Goal: Information Seeking & Learning: Learn about a topic

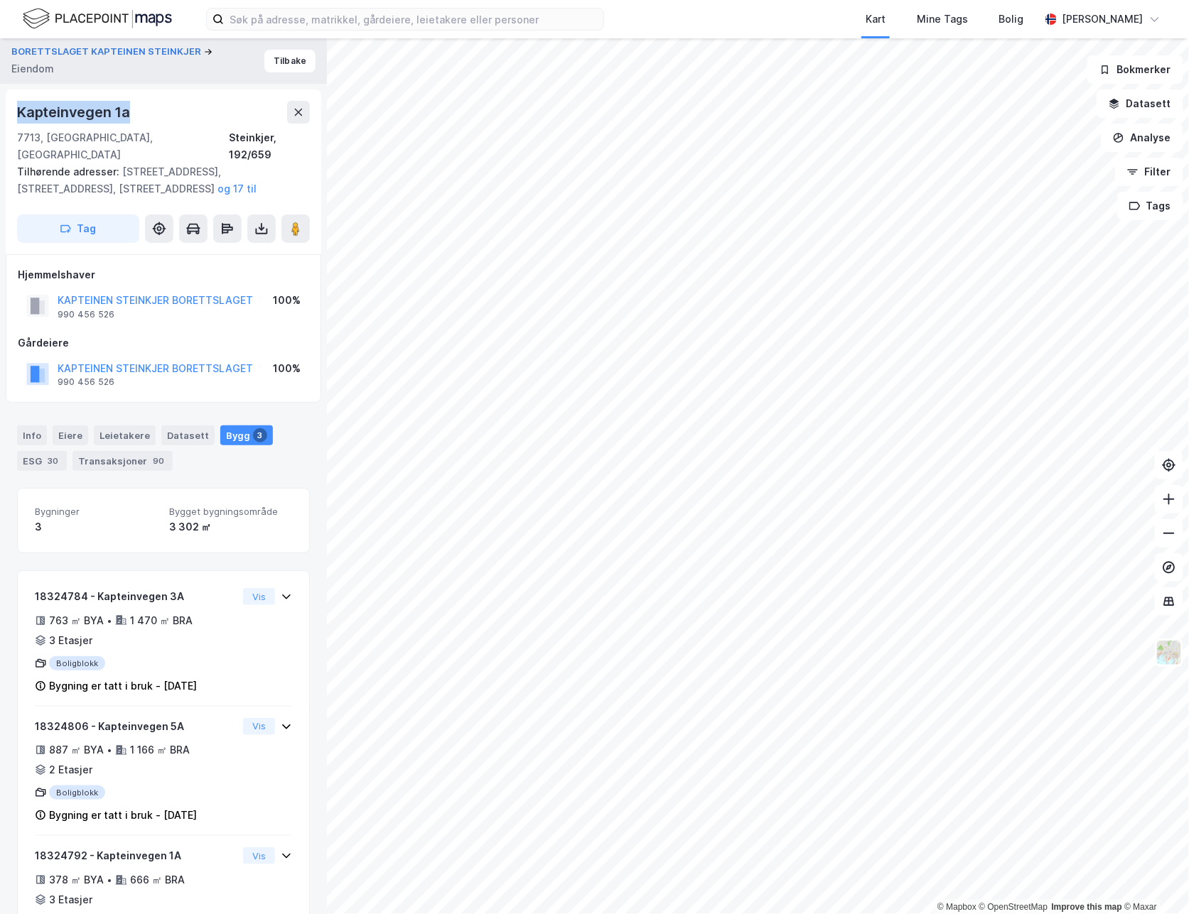
click at [166, 84] on div "BORETTSLAGET KAPTEINEN STEINKJER Eiendom Tilbake [STREET_ADDRESS], [GEOGRAPHIC_…" at bounding box center [163, 476] width 327 height 876
drag, startPoint x: 198, startPoint y: 55, endPoint x: 9, endPoint y: 57, distance: 189.7
click at [9, 57] on div "BORETTSLAGET KAPTEINEN STEINKJER [PERSON_NAME]" at bounding box center [163, 60] width 327 height 45
copy div "BORETTSLAGET KAPTEINEN STEINKJER"
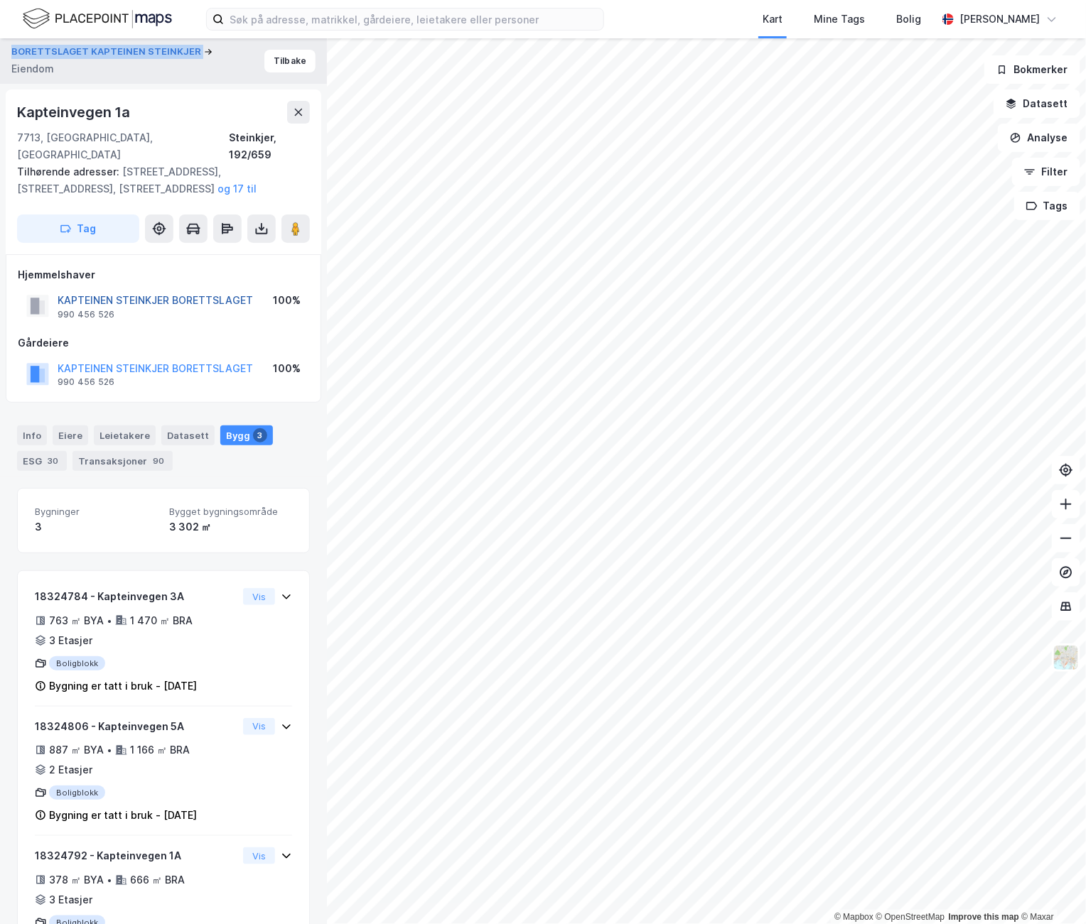
click at [0, 0] on button "KAPTEINEN STEINKJER BORETTSLAGET" at bounding box center [0, 0] width 0 height 0
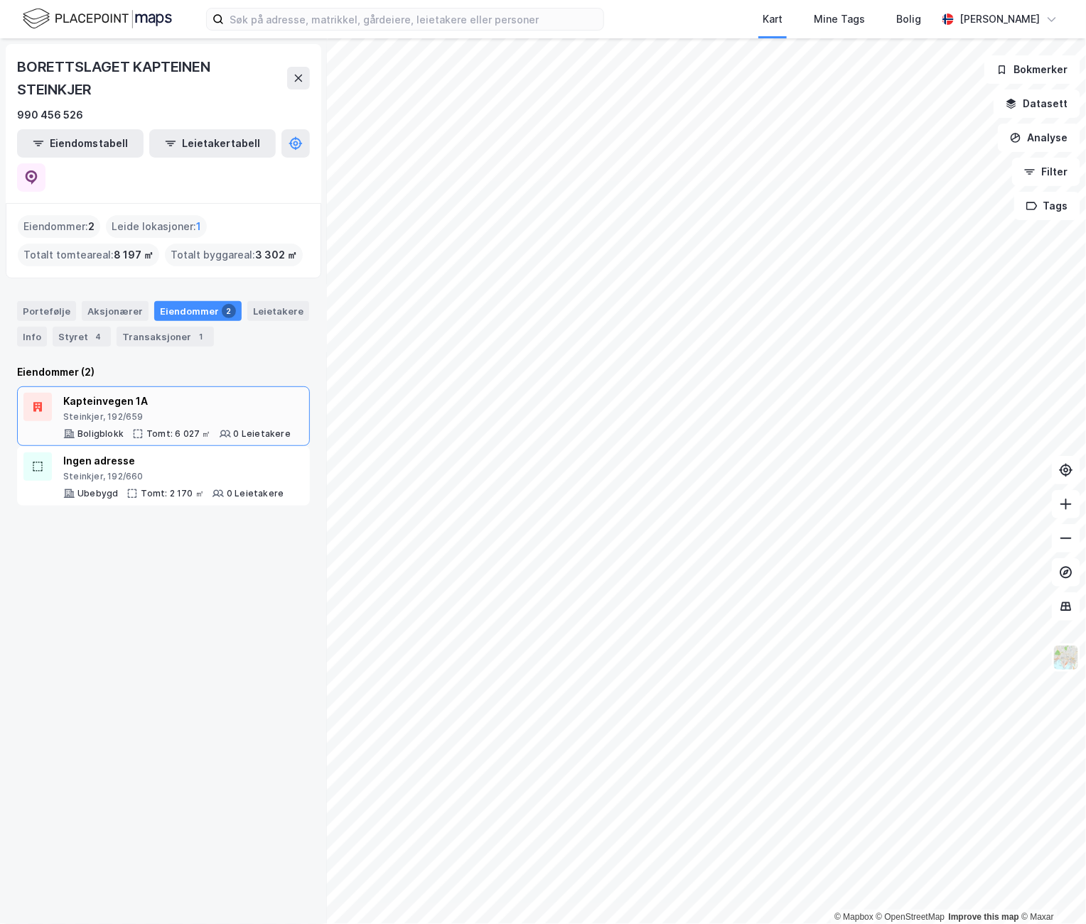
click at [126, 411] on div "Steinkjer, 192/659" at bounding box center [176, 416] width 227 height 11
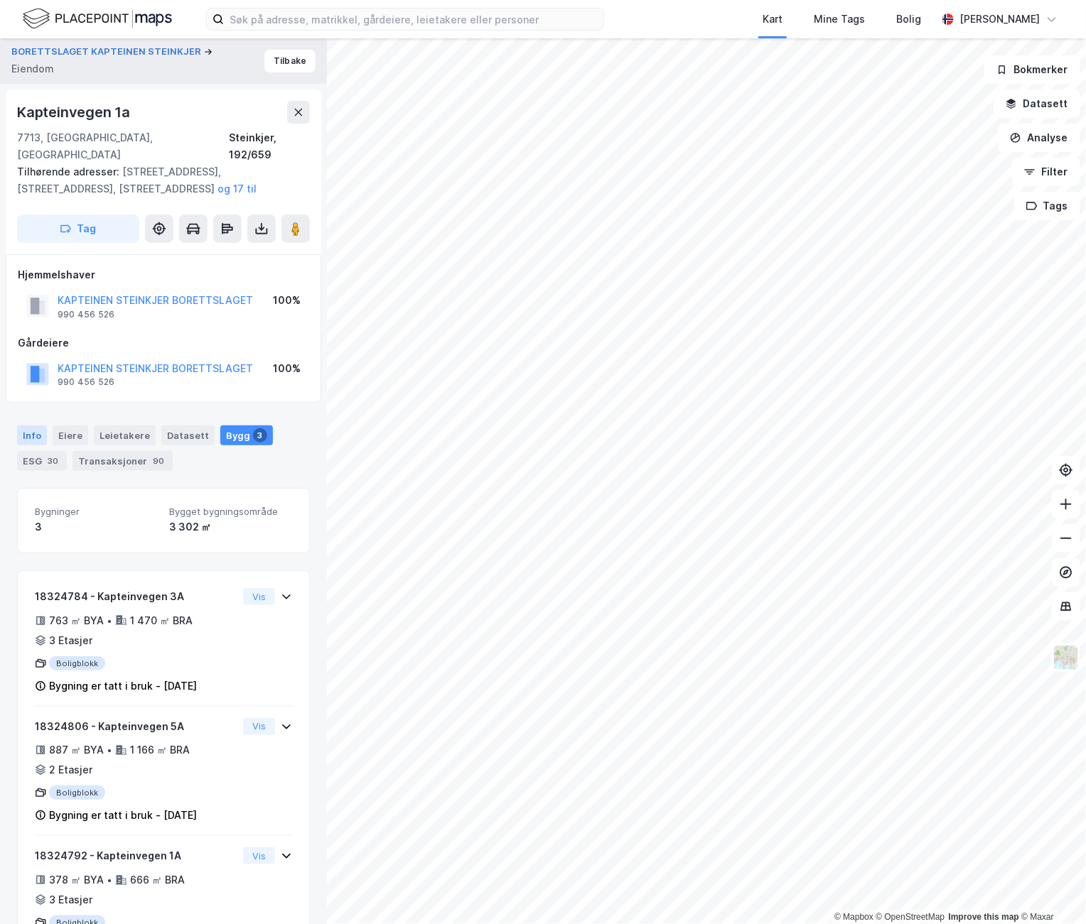
click at [34, 426] on div "Info" at bounding box center [32, 436] width 30 height 20
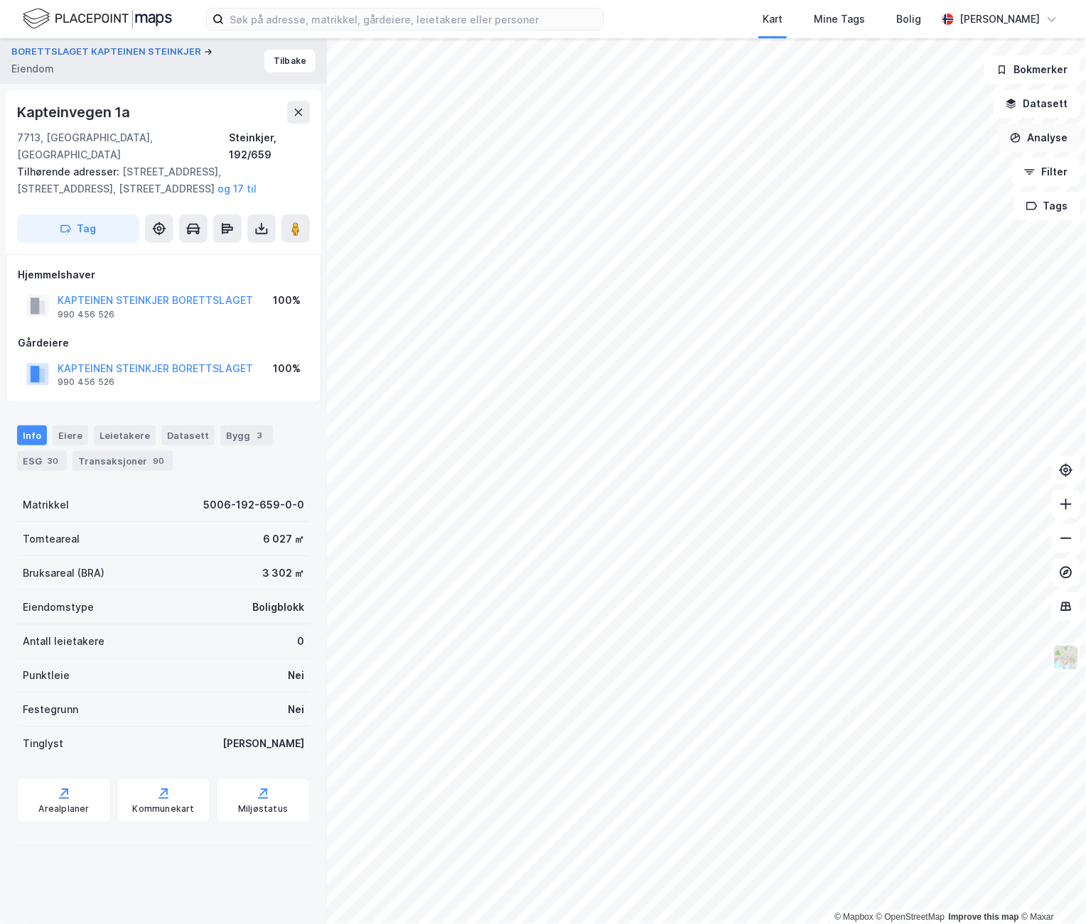
click at [1043, 140] on button "Analyse" at bounding box center [1039, 138] width 82 height 28
click at [927, 174] on div "Tegn område" at bounding box center [906, 167] width 163 height 23
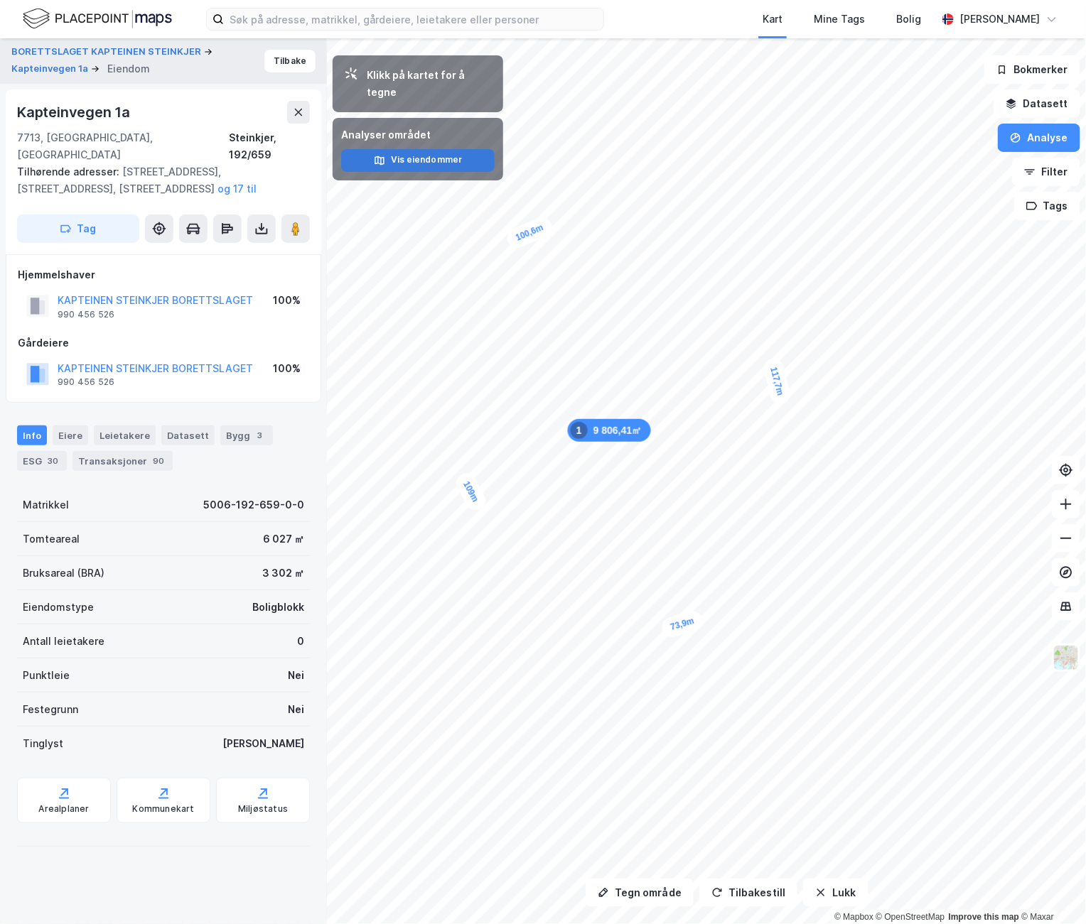
click at [400, 149] on button "Vis eiendommer" at bounding box center [417, 160] width 153 height 23
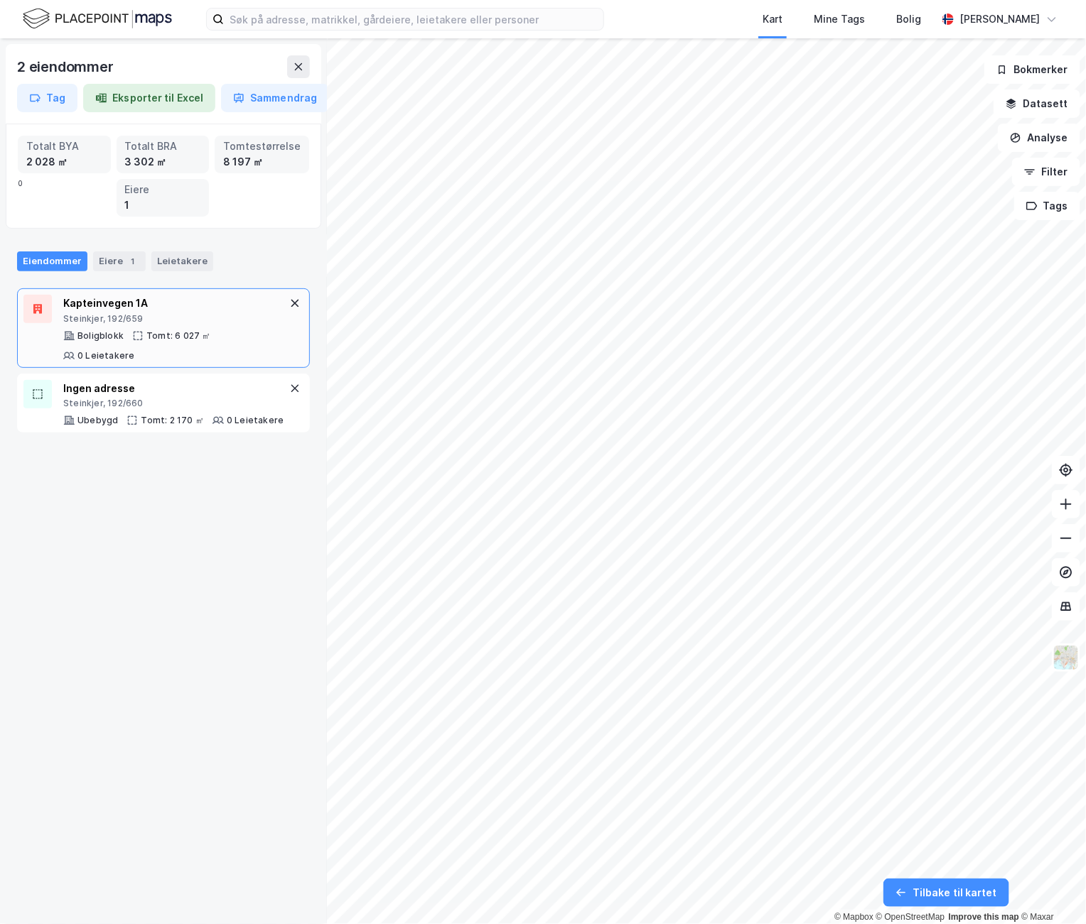
click at [144, 323] on div "Steinkjer, 192/659" at bounding box center [174, 318] width 223 height 11
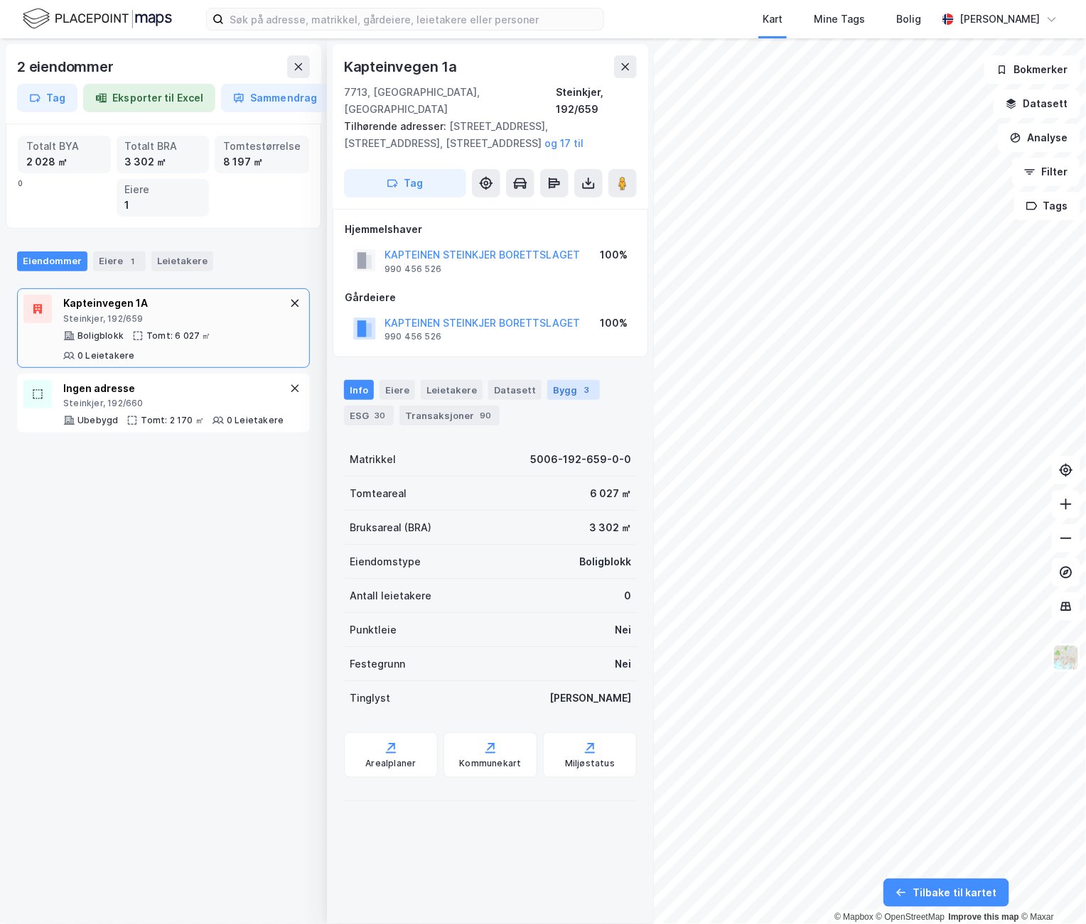
click at [563, 380] on div "Bygg 3" at bounding box center [573, 390] width 53 height 20
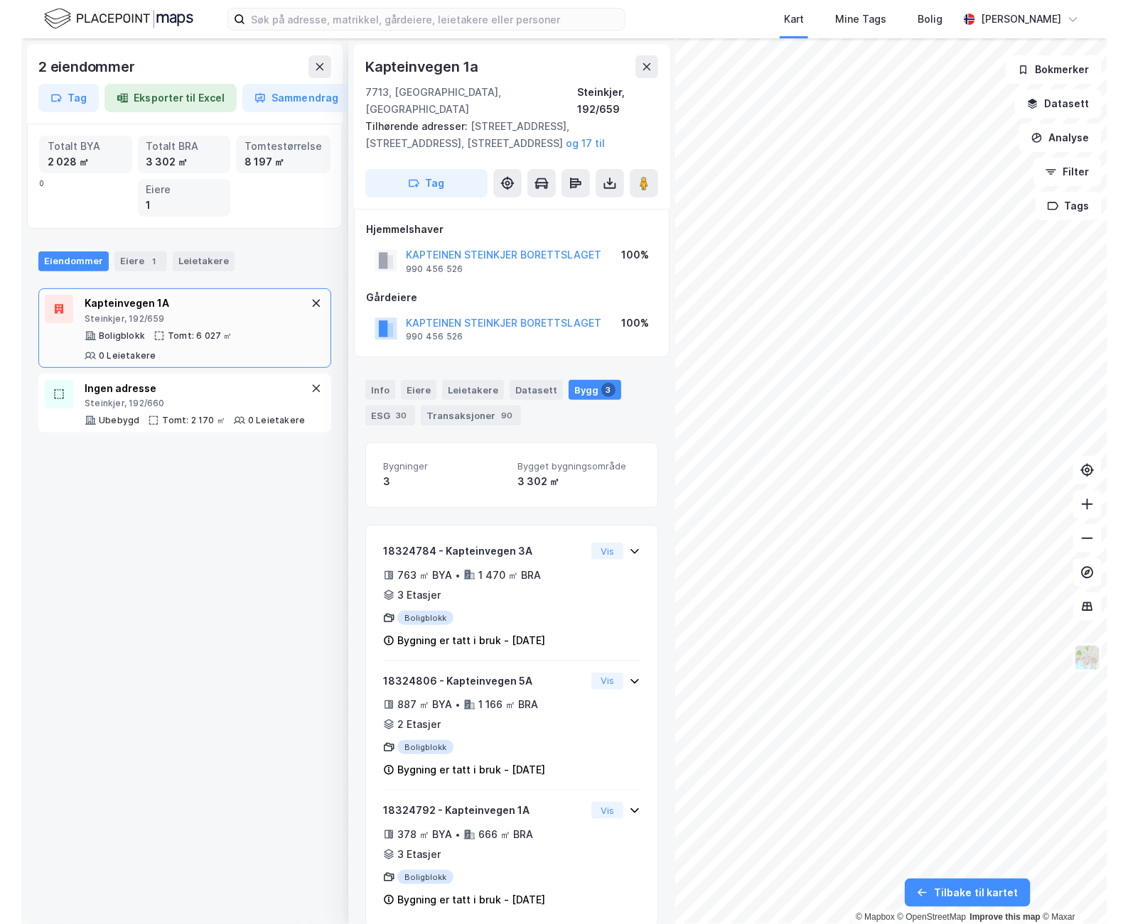
scroll to position [2, 0]
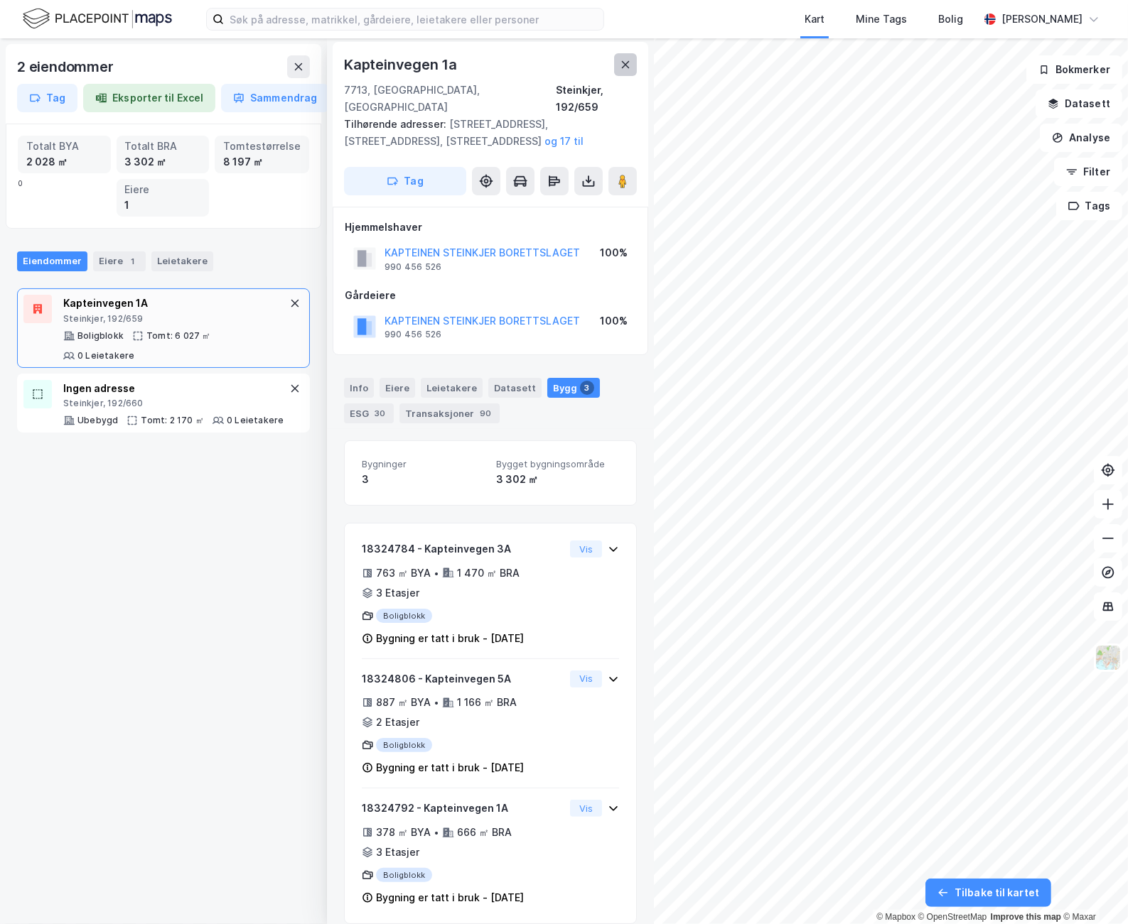
click at [624, 58] on button at bounding box center [625, 64] width 23 height 23
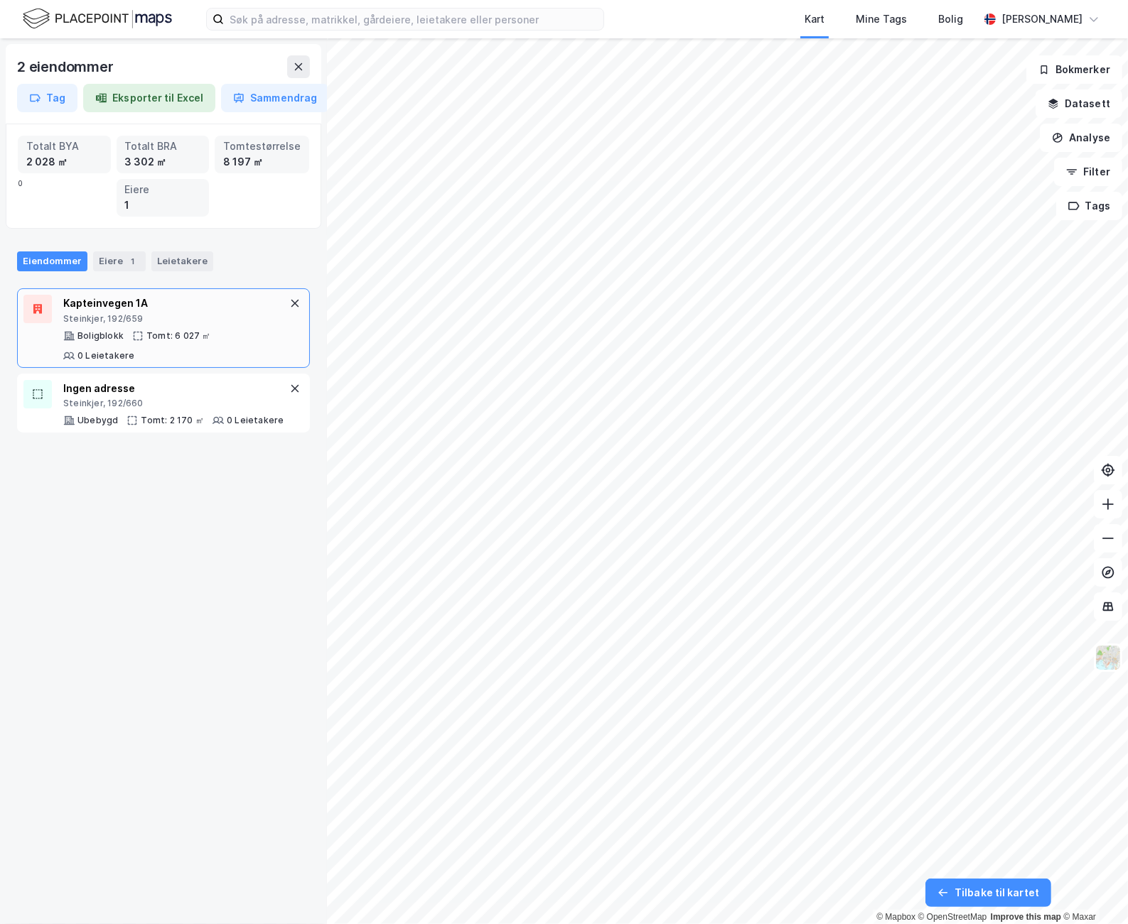
click at [84, 328] on div "[STREET_ADDRESS] Tomt: 6 027 ㎡ 0 Leietakere" at bounding box center [174, 328] width 223 height 67
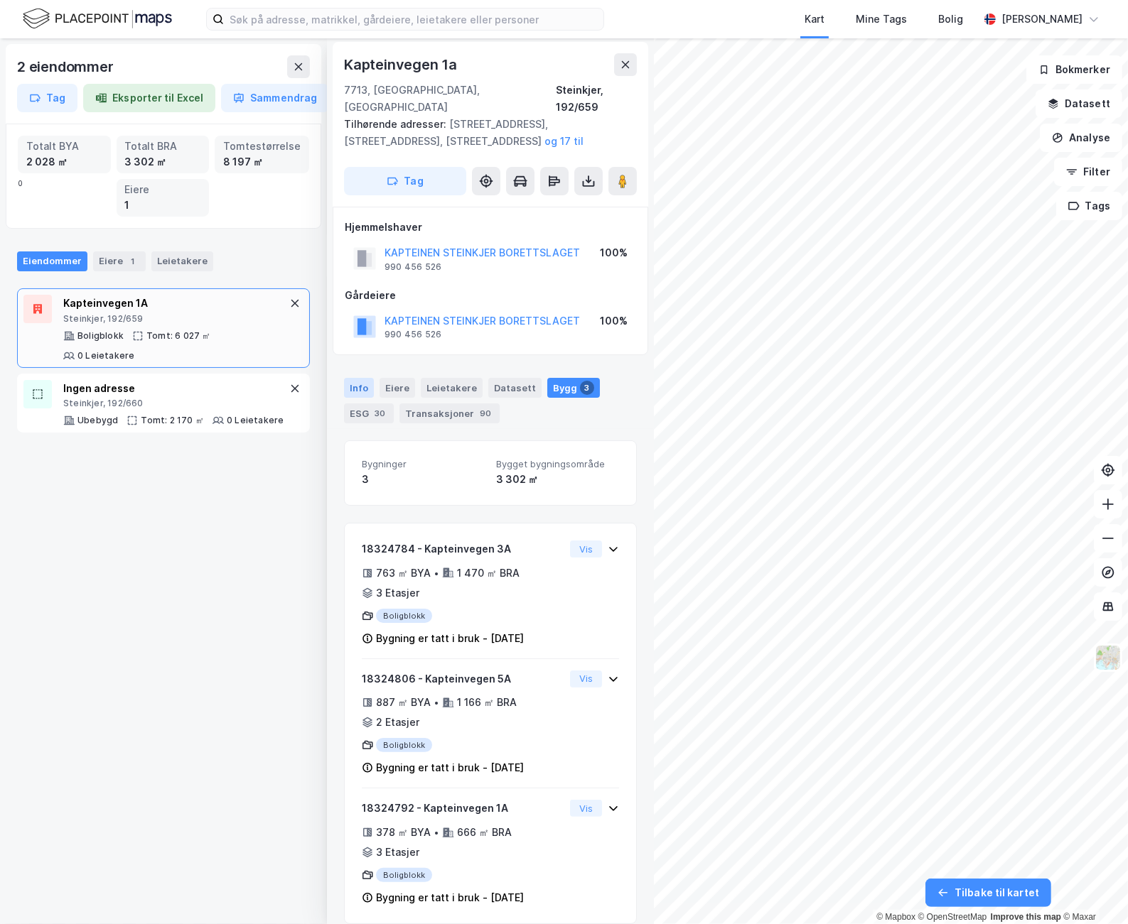
click at [362, 378] on div "Info" at bounding box center [359, 388] width 30 height 20
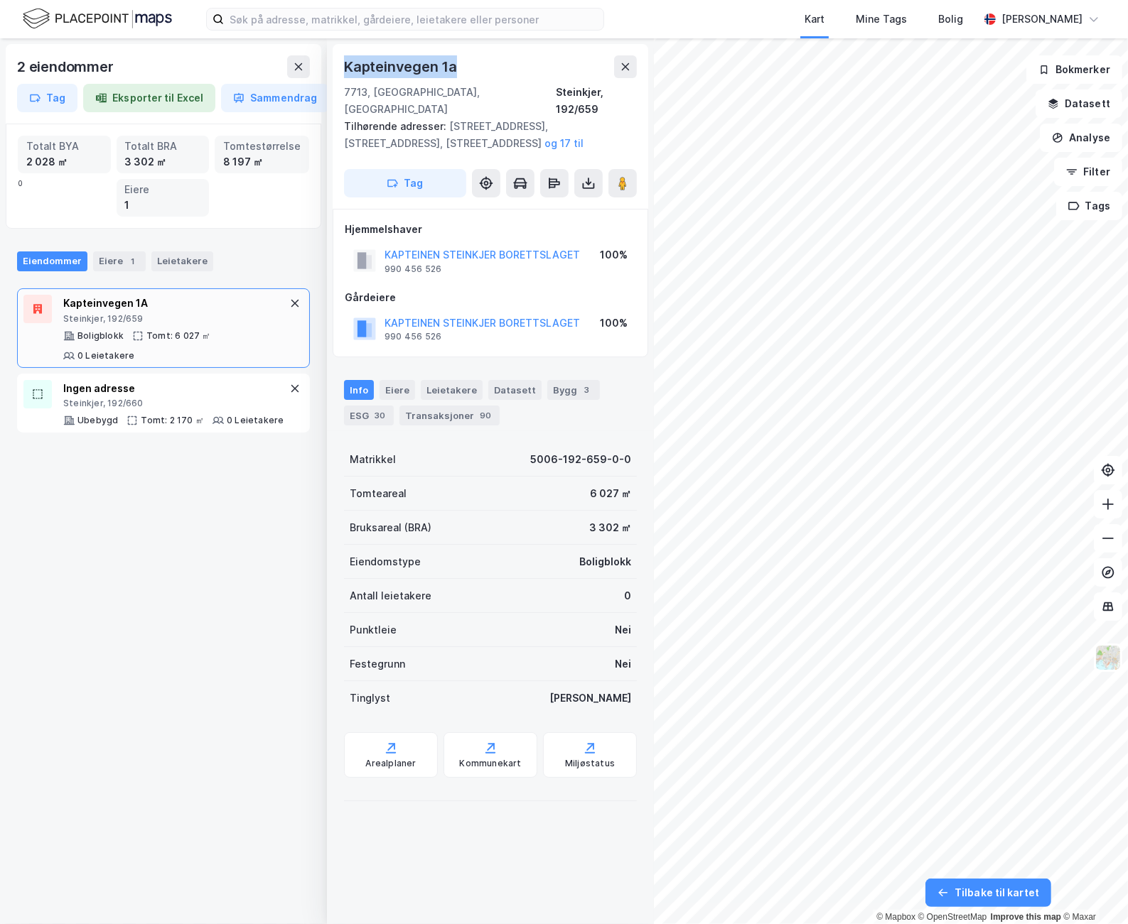
drag, startPoint x: 460, startPoint y: 67, endPoint x: 342, endPoint y: 77, distance: 118.4
click at [342, 77] on div "[STREET_ADDRESS], Trøndelag [GEOGRAPHIC_DATA], 192/659 Tilhørende adresser: [ST…" at bounding box center [490, 126] width 315 height 165
copy div "Kapteinvegen 1a"
click at [590, 733] on div "Miljøstatus" at bounding box center [590, 755] width 94 height 45
click at [1094, 109] on button "Datasett" at bounding box center [1078, 104] width 87 height 28
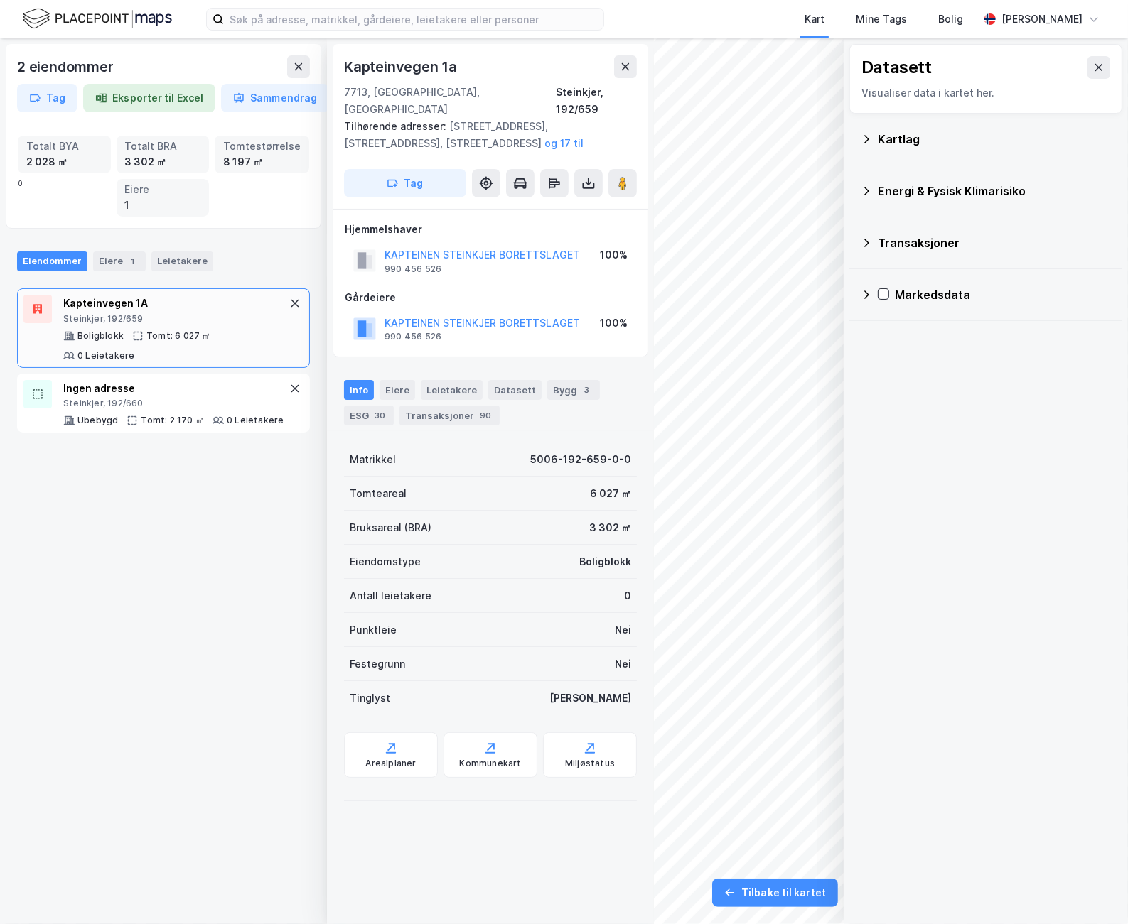
click at [937, 196] on div "Energi & Fysisk Klimarisiko" at bounding box center [994, 191] width 233 height 17
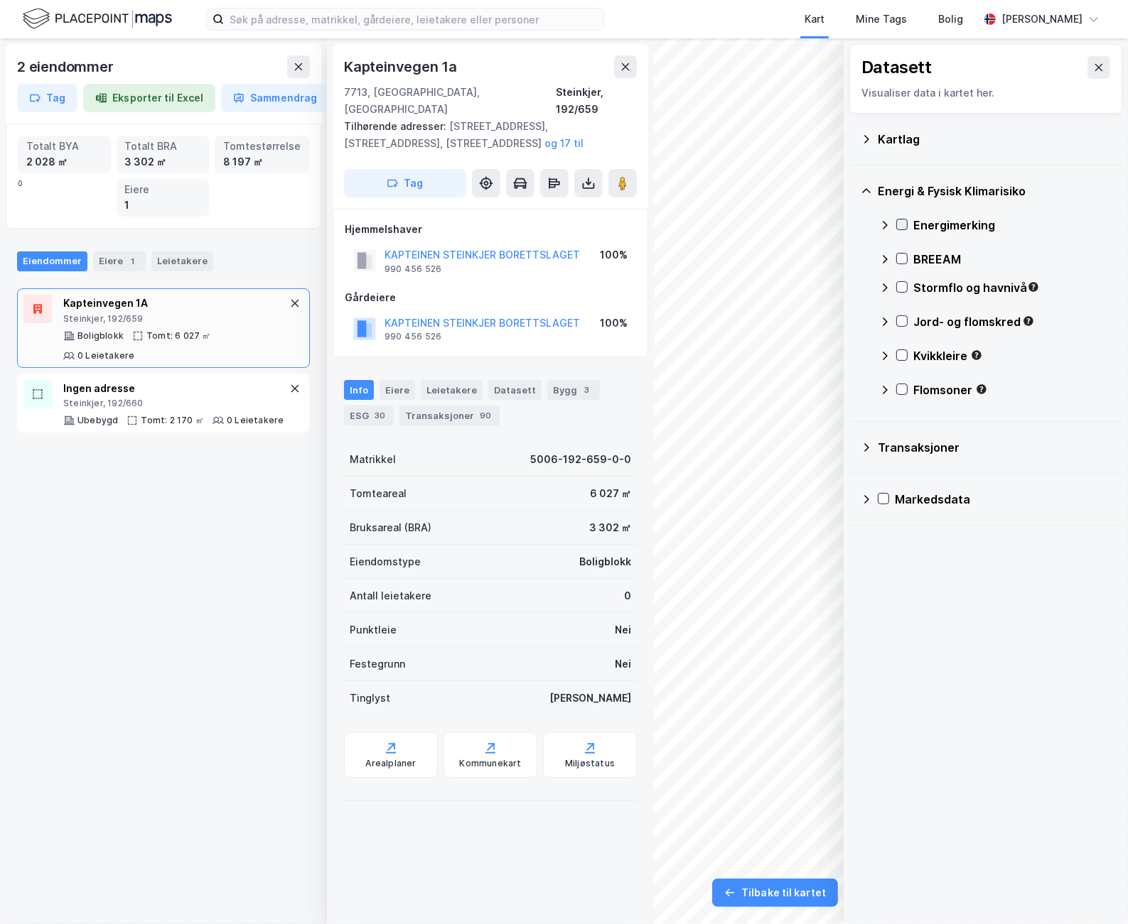
click at [900, 228] on icon at bounding box center [902, 225] width 10 height 10
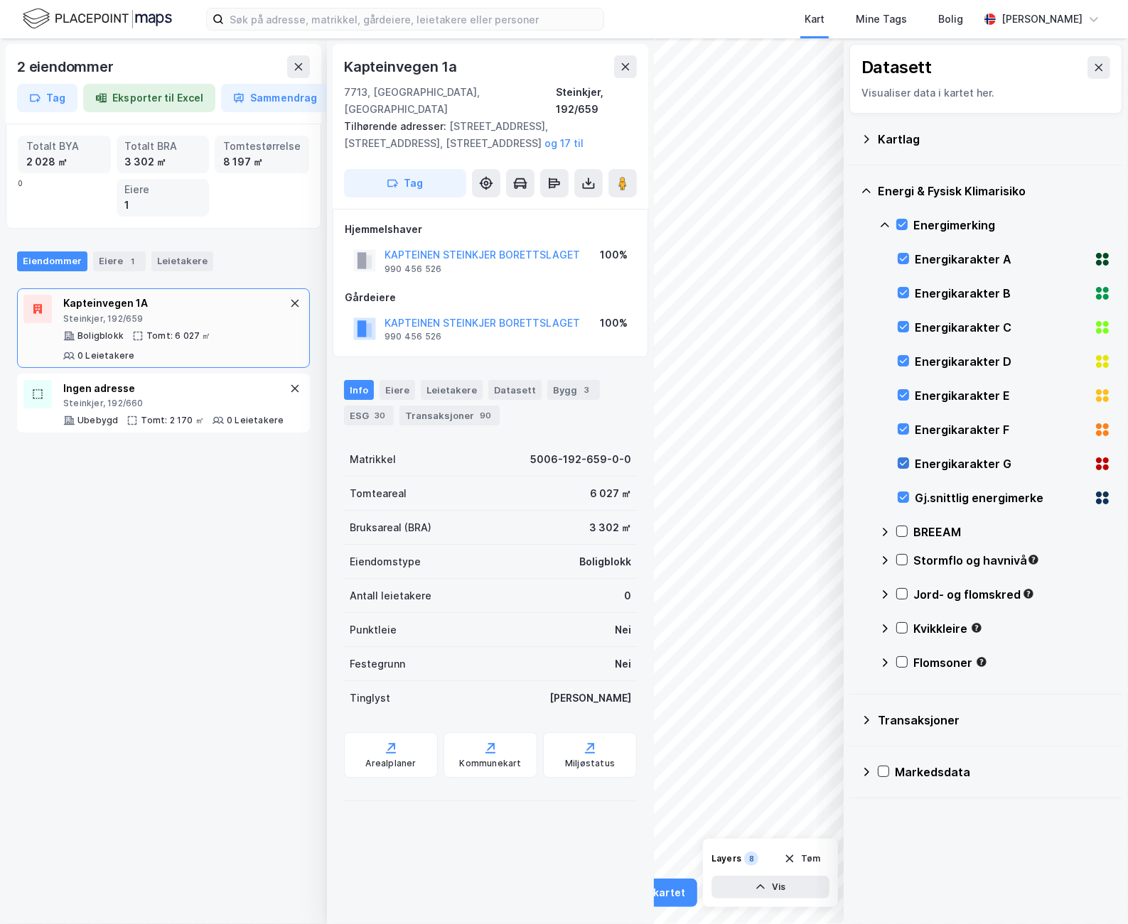
click at [907, 460] on icon at bounding box center [903, 463] width 10 height 10
click at [904, 420] on div "Energikarakter F" at bounding box center [1003, 430] width 213 height 34
click at [904, 385] on div "Energikarakter E" at bounding box center [1003, 396] width 213 height 34
click at [902, 355] on div "Energikarakter D" at bounding box center [1003, 362] width 213 height 34
click at [902, 328] on icon at bounding box center [903, 327] width 10 height 10
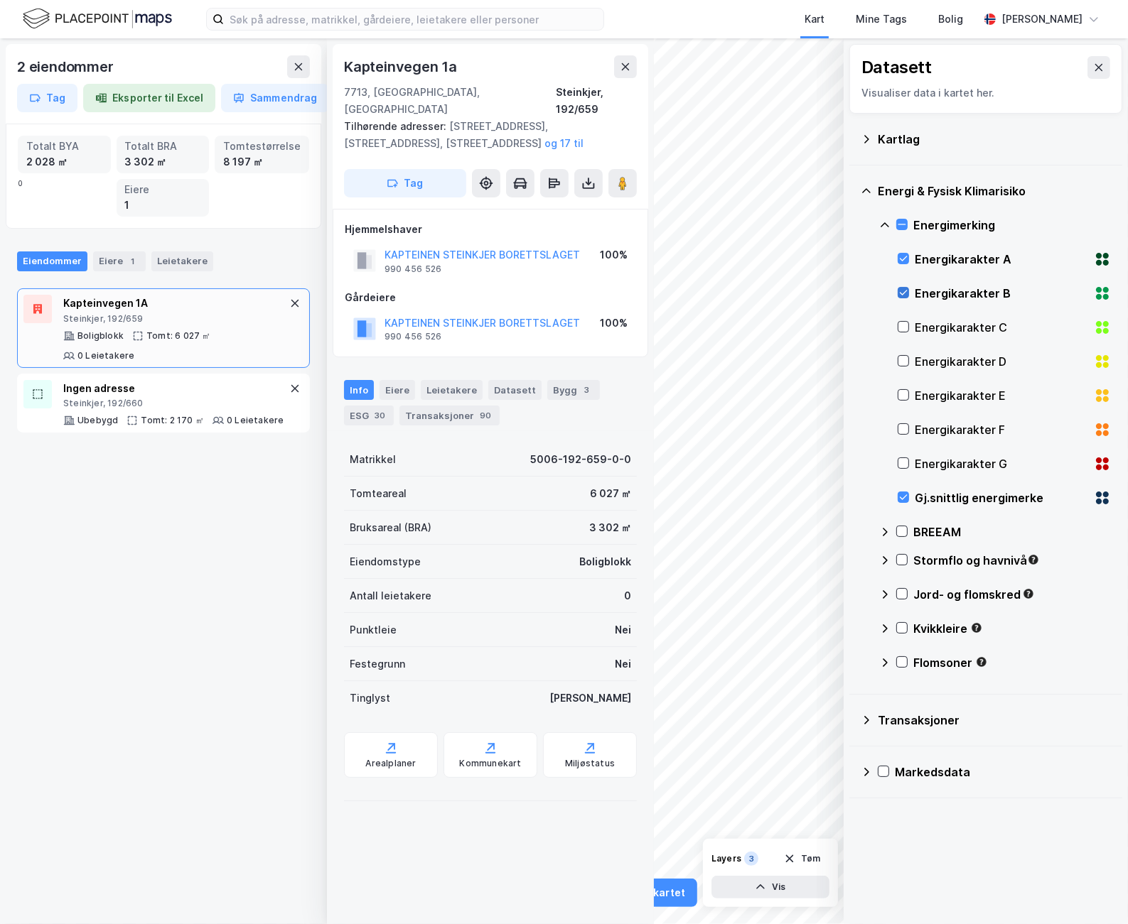
click at [902, 291] on icon at bounding box center [903, 293] width 10 height 10
click at [906, 259] on icon at bounding box center [903, 259] width 10 height 10
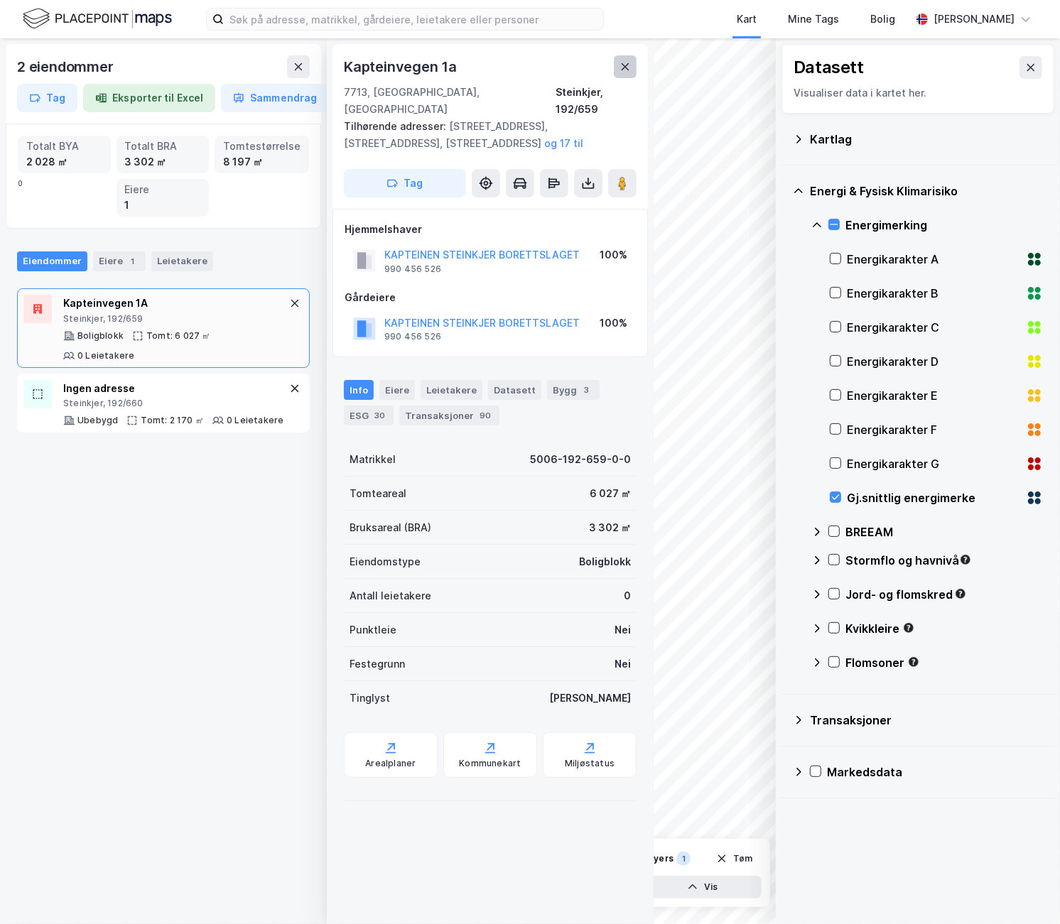
click at [630, 60] on button at bounding box center [625, 66] width 23 height 23
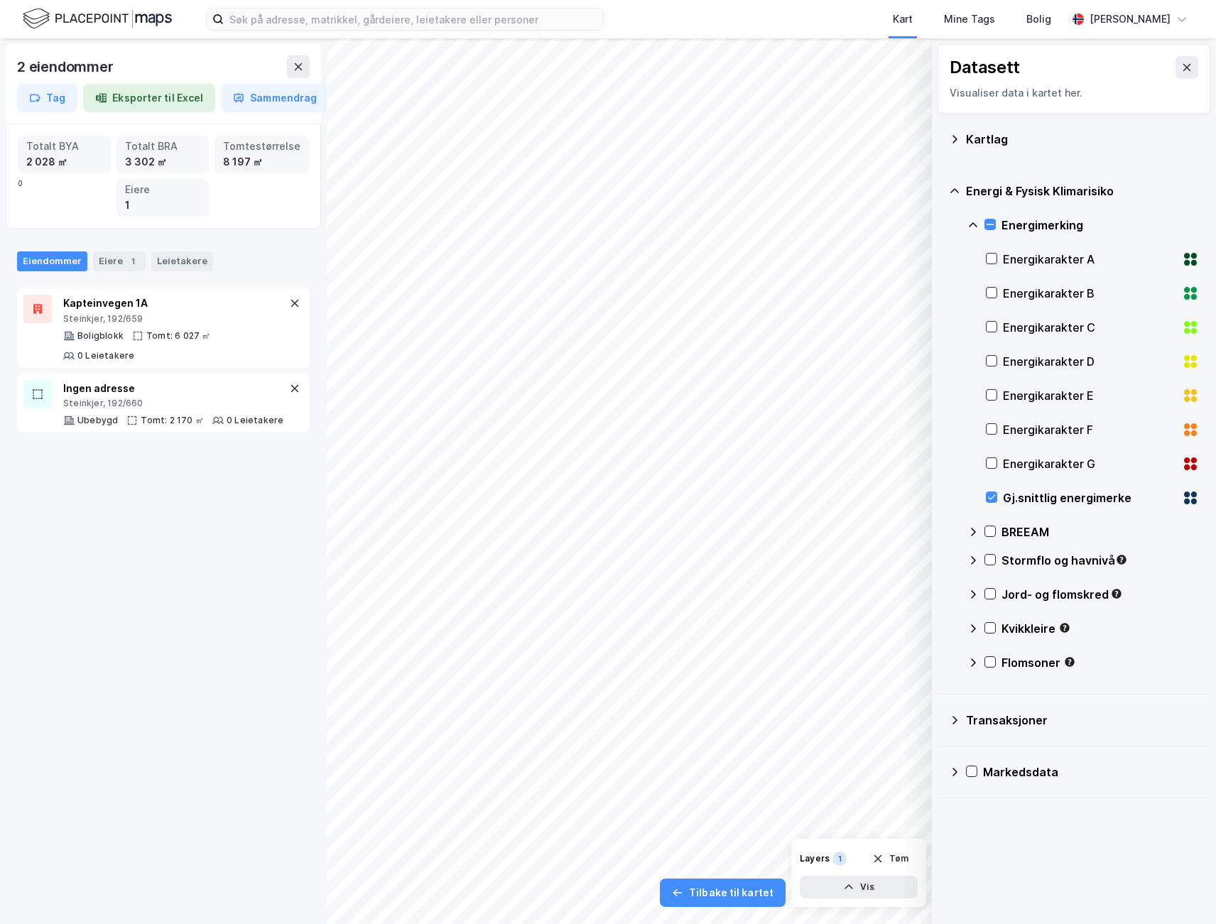
click at [998, 220] on div "Energimerking" at bounding box center [1084, 225] width 232 height 34
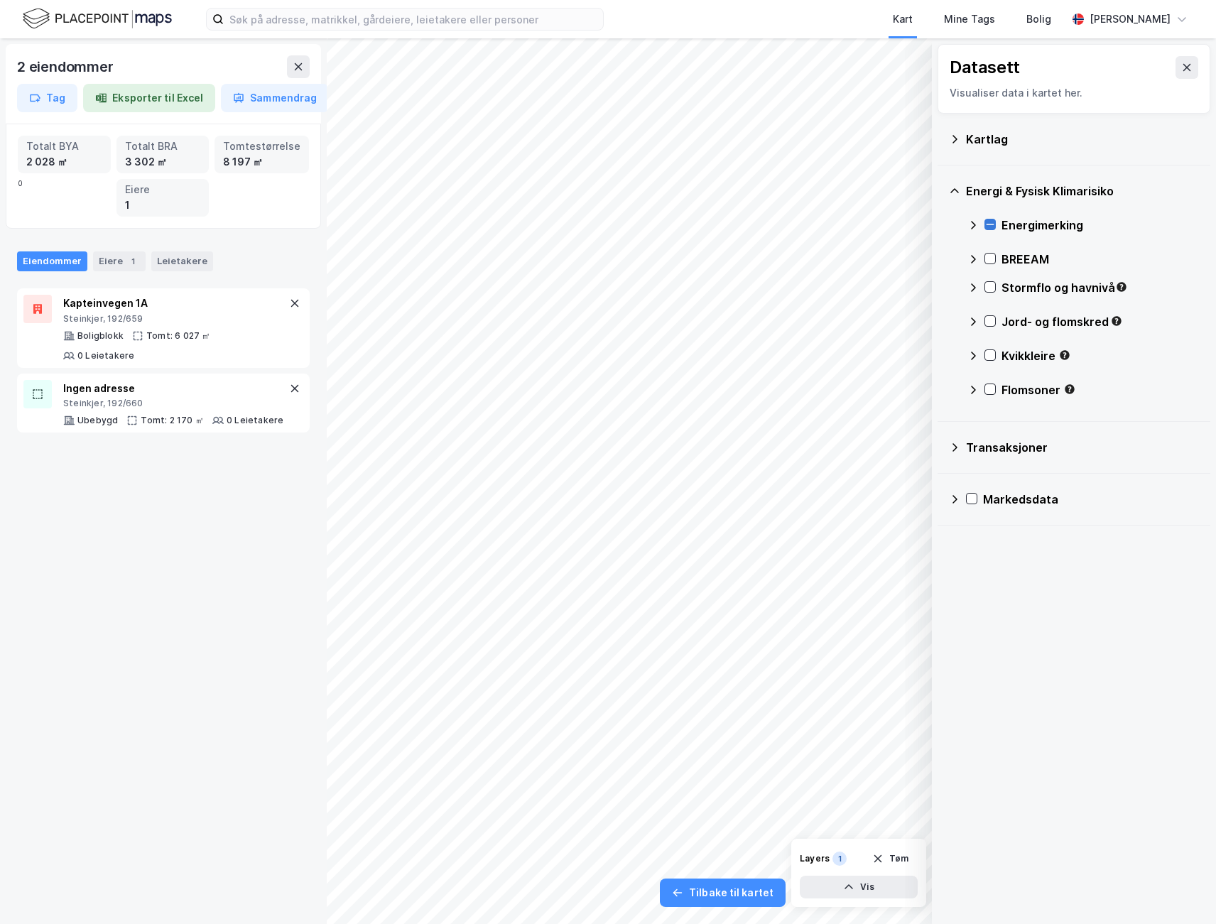
click at [989, 222] on icon at bounding box center [991, 225] width 10 height 10
click at [892, 874] on div "Layers 8 Tøm Vis" at bounding box center [859, 873] width 135 height 68
click at [902, 857] on button "Tøm" at bounding box center [890, 859] width 55 height 23
click at [1176, 60] on button at bounding box center [1187, 67] width 23 height 23
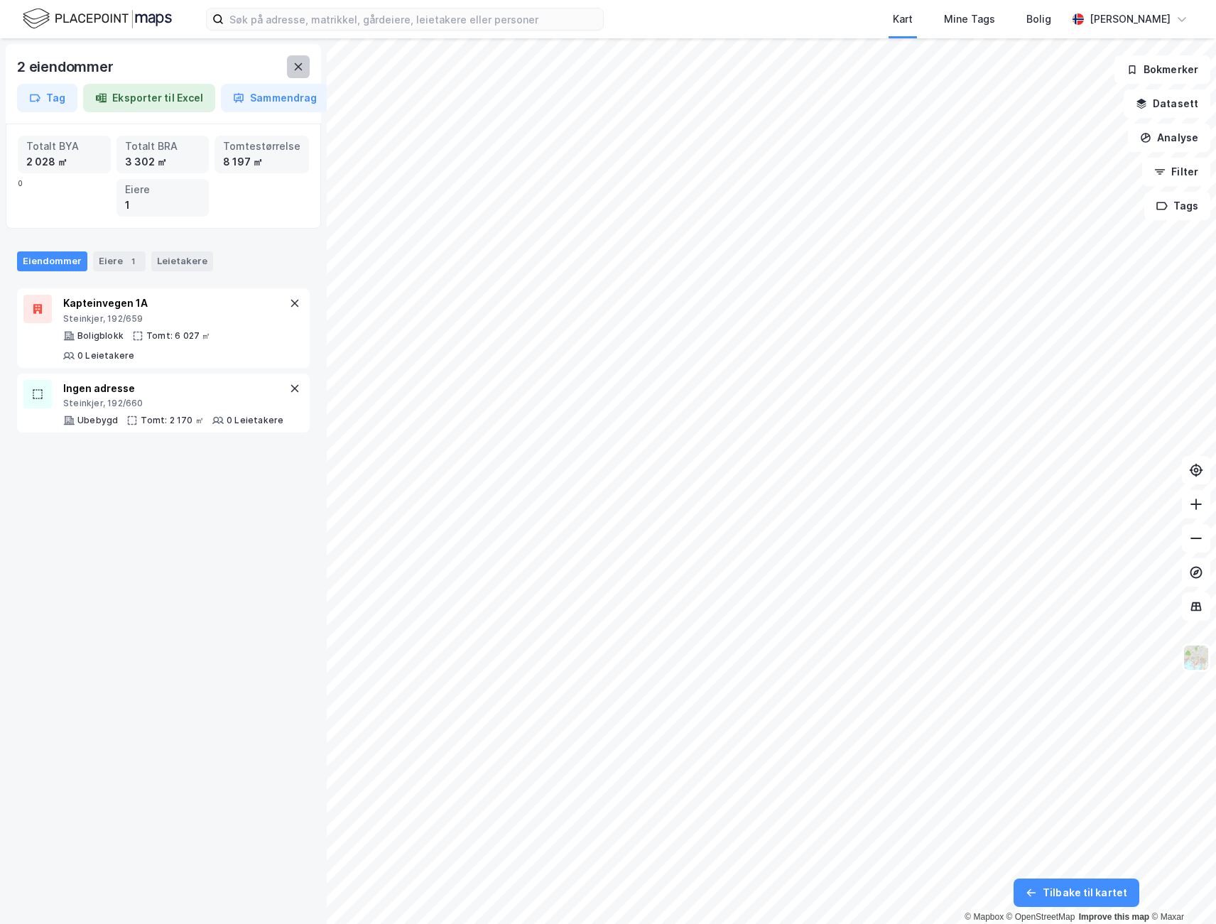
click at [293, 63] on icon at bounding box center [298, 66] width 11 height 11
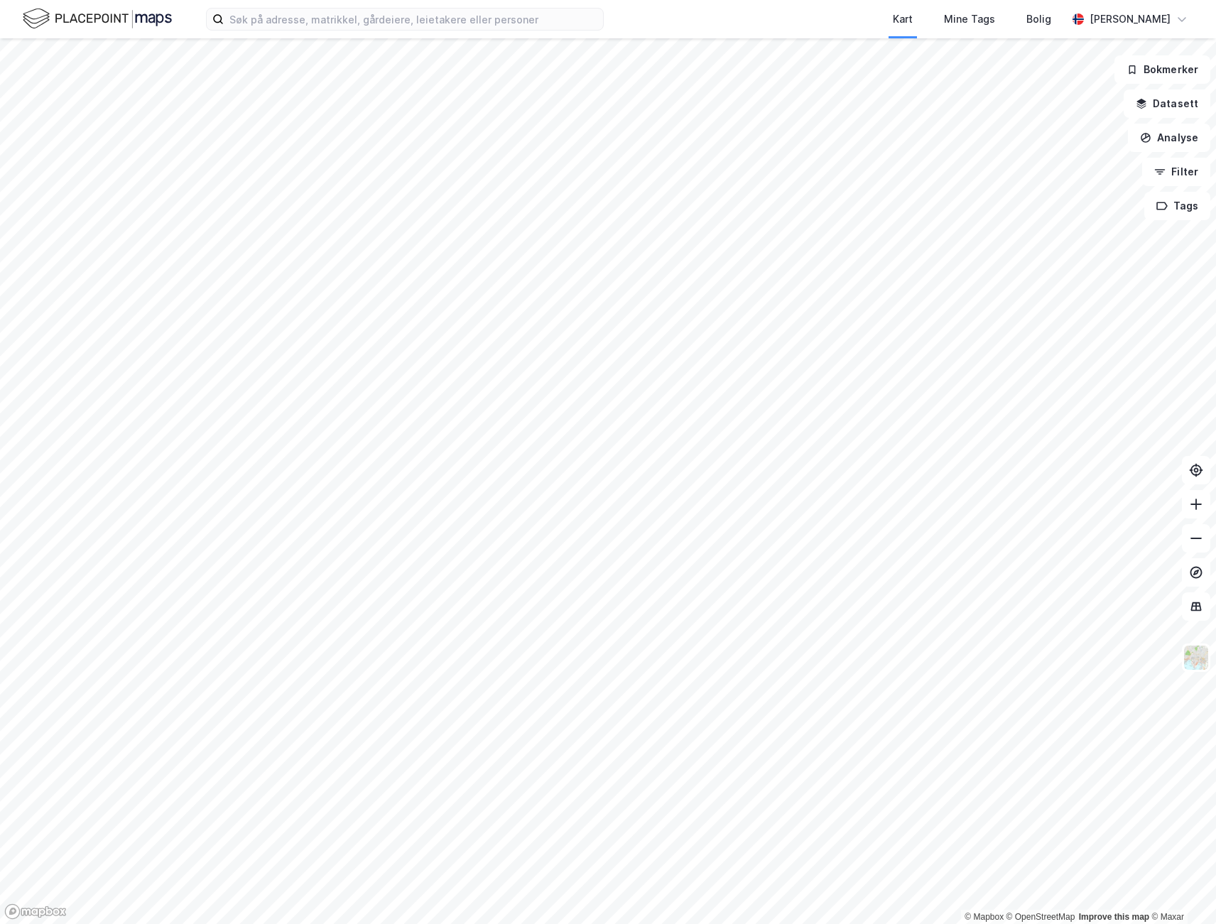
click at [423, 6] on div "Kart Mine Tags Bolig [PERSON_NAME]" at bounding box center [608, 19] width 1216 height 38
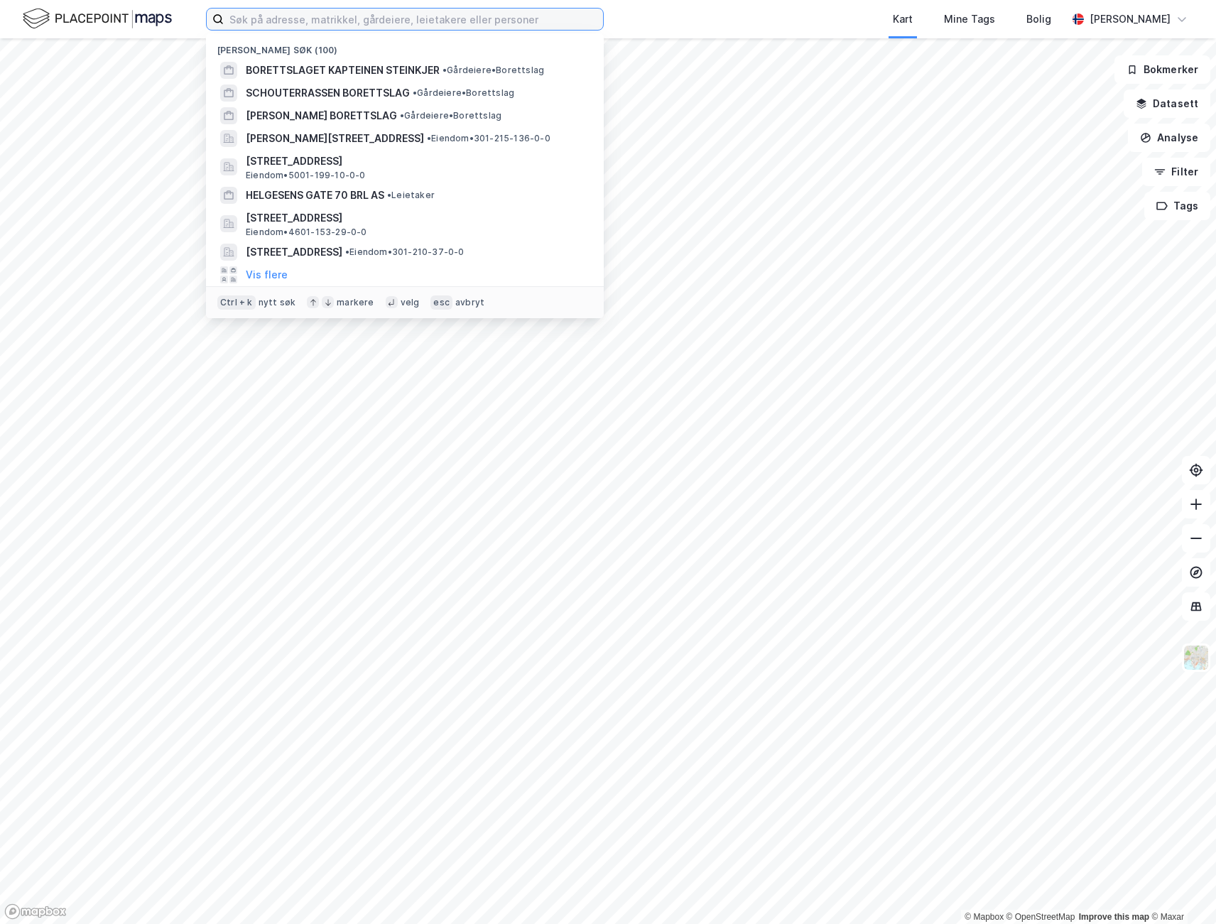
click at [418, 16] on input at bounding box center [413, 19] width 379 height 21
click at [367, 75] on span "BORETTSLAGET KAPTEINEN STEINKJER" at bounding box center [343, 70] width 194 height 17
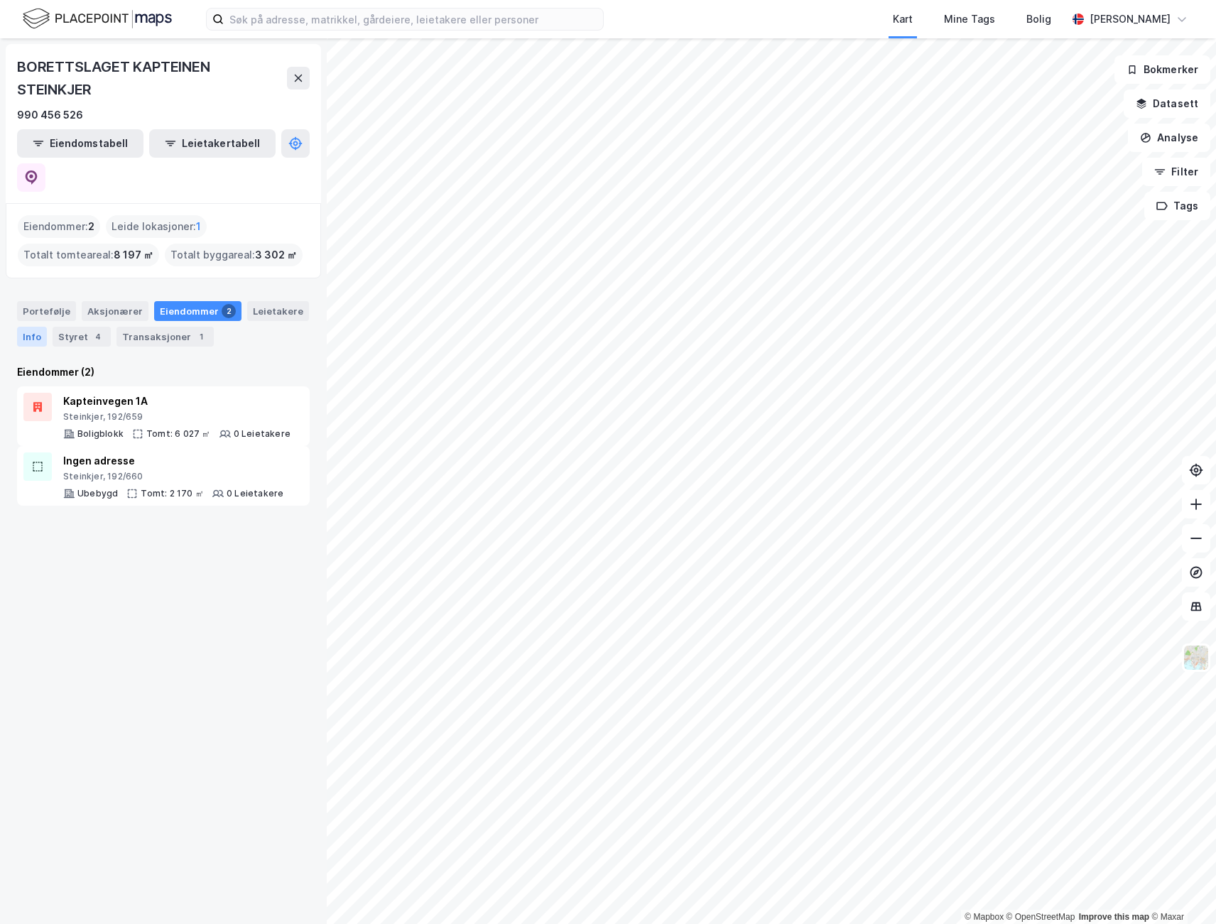
click at [31, 327] on div "Info" at bounding box center [32, 337] width 30 height 20
